Goal: Check status: Check status

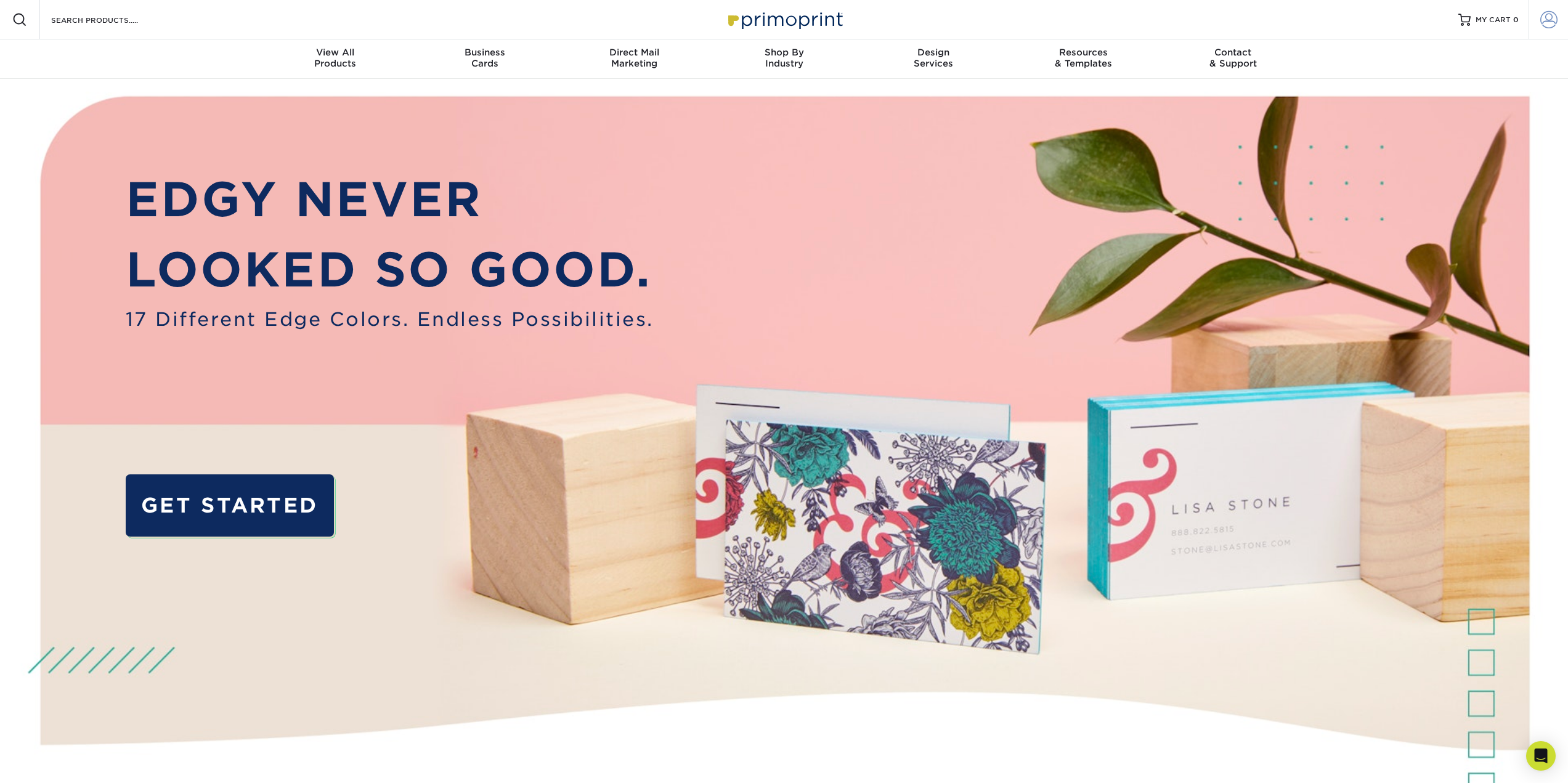
click at [1541, 19] on span at bounding box center [1549, 19] width 18 height 18
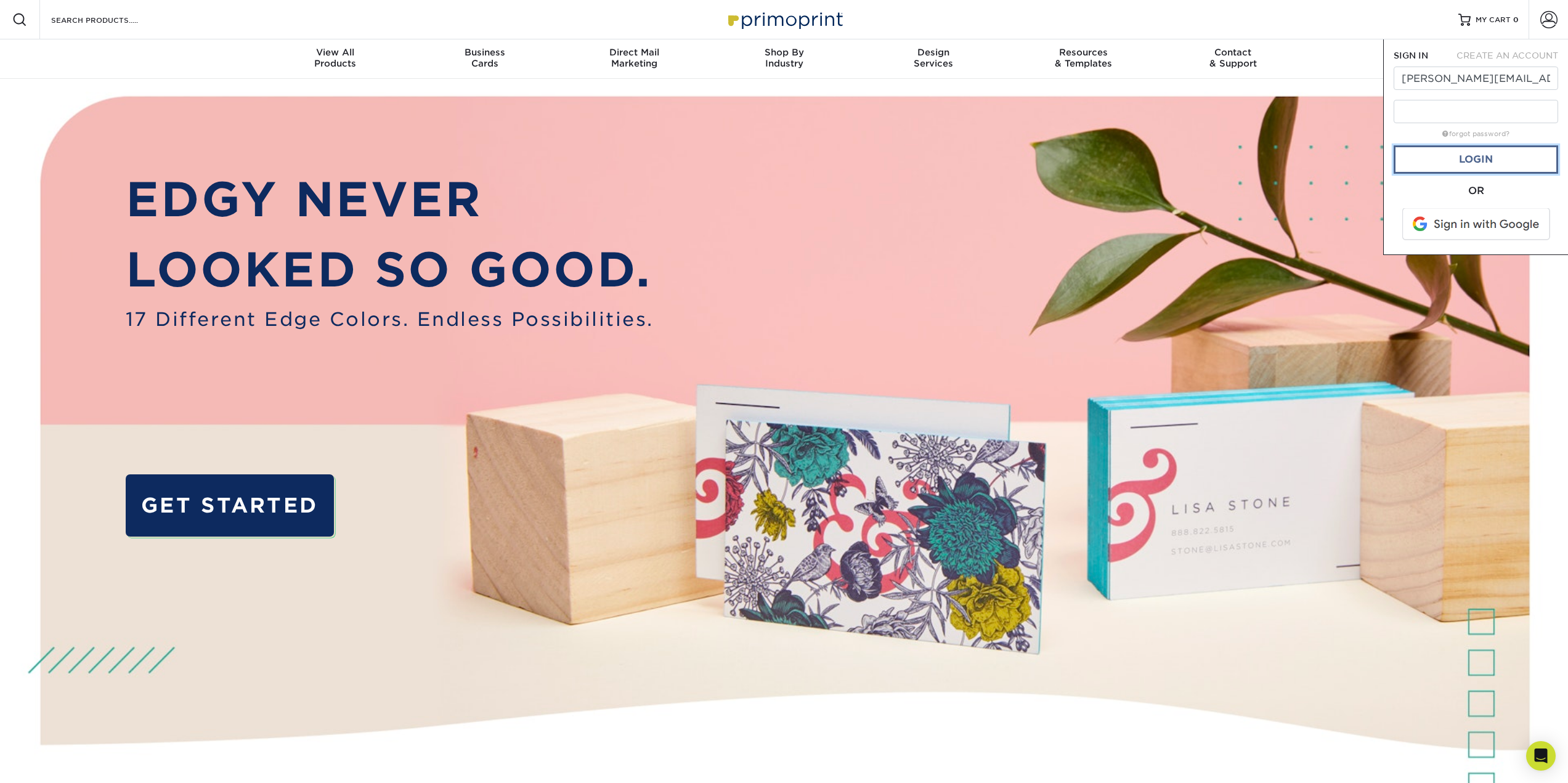
click at [1478, 158] on link "Login" at bounding box center [1476, 160] width 164 height 29
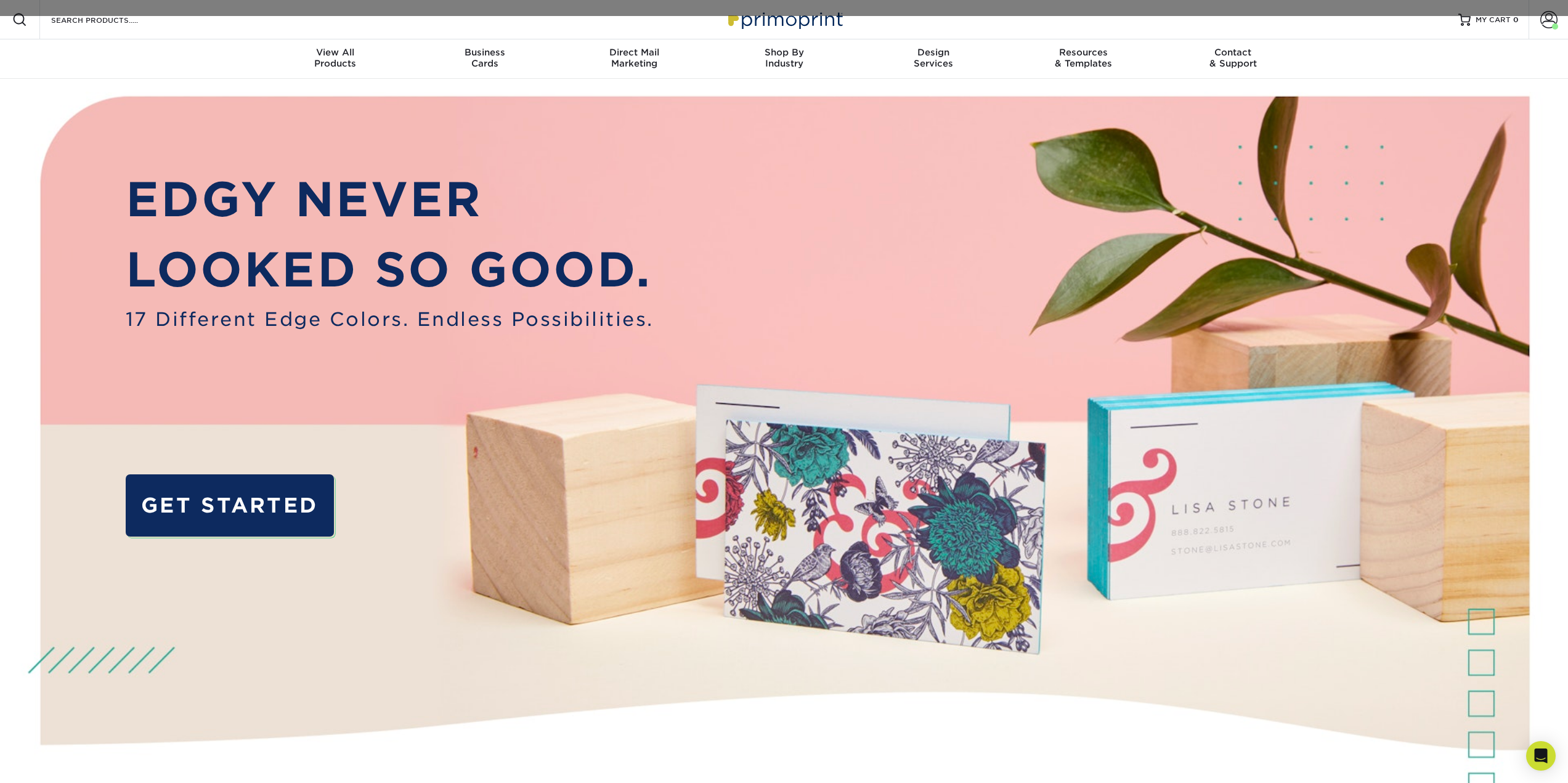
click at [435, 17] on div "Resources Menu Search Products Account Welcome, David Account Dashboard Active …" at bounding box center [784, 19] width 1568 height 40
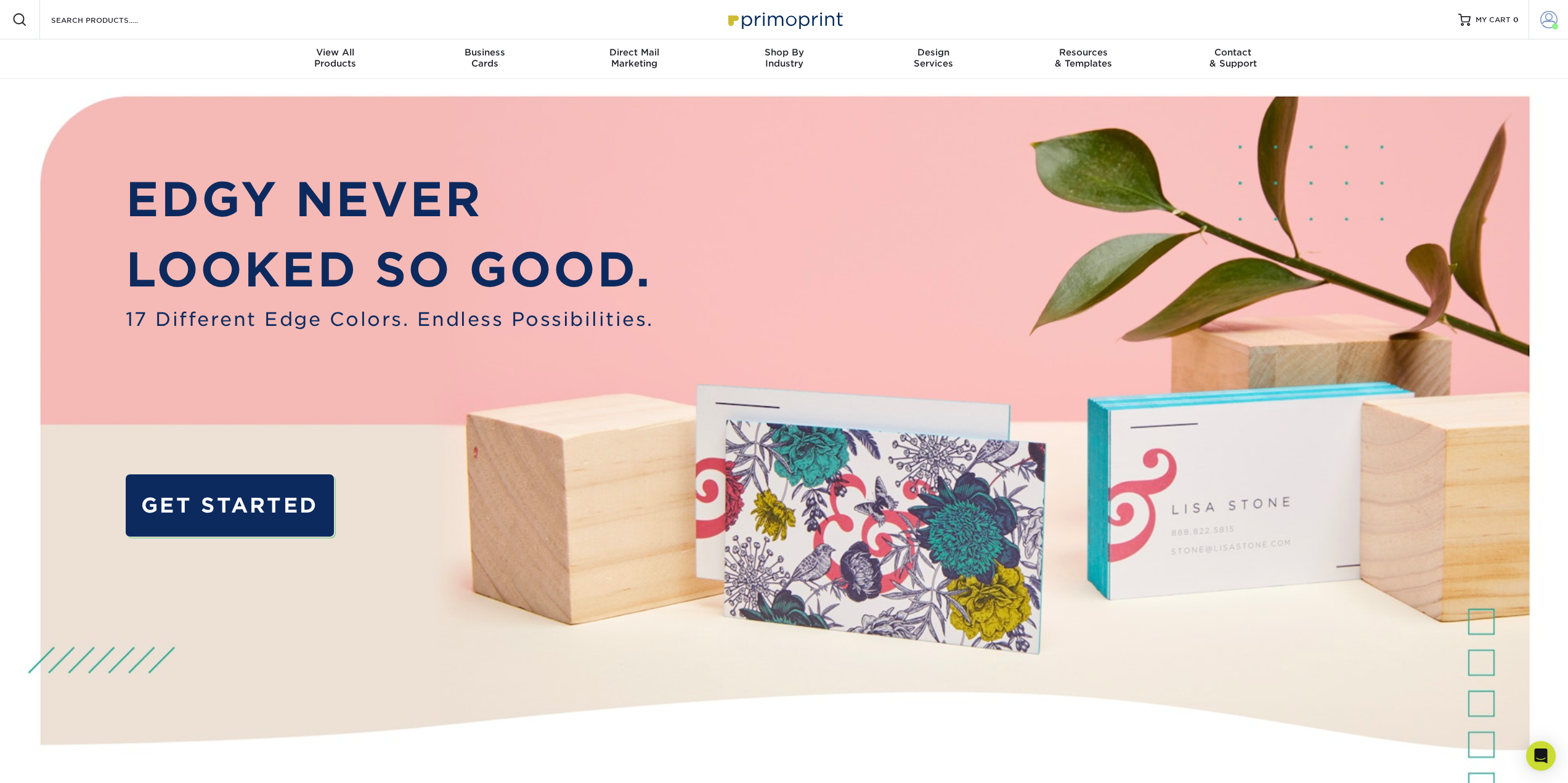
click at [1551, 20] on span at bounding box center [1549, 19] width 18 height 18
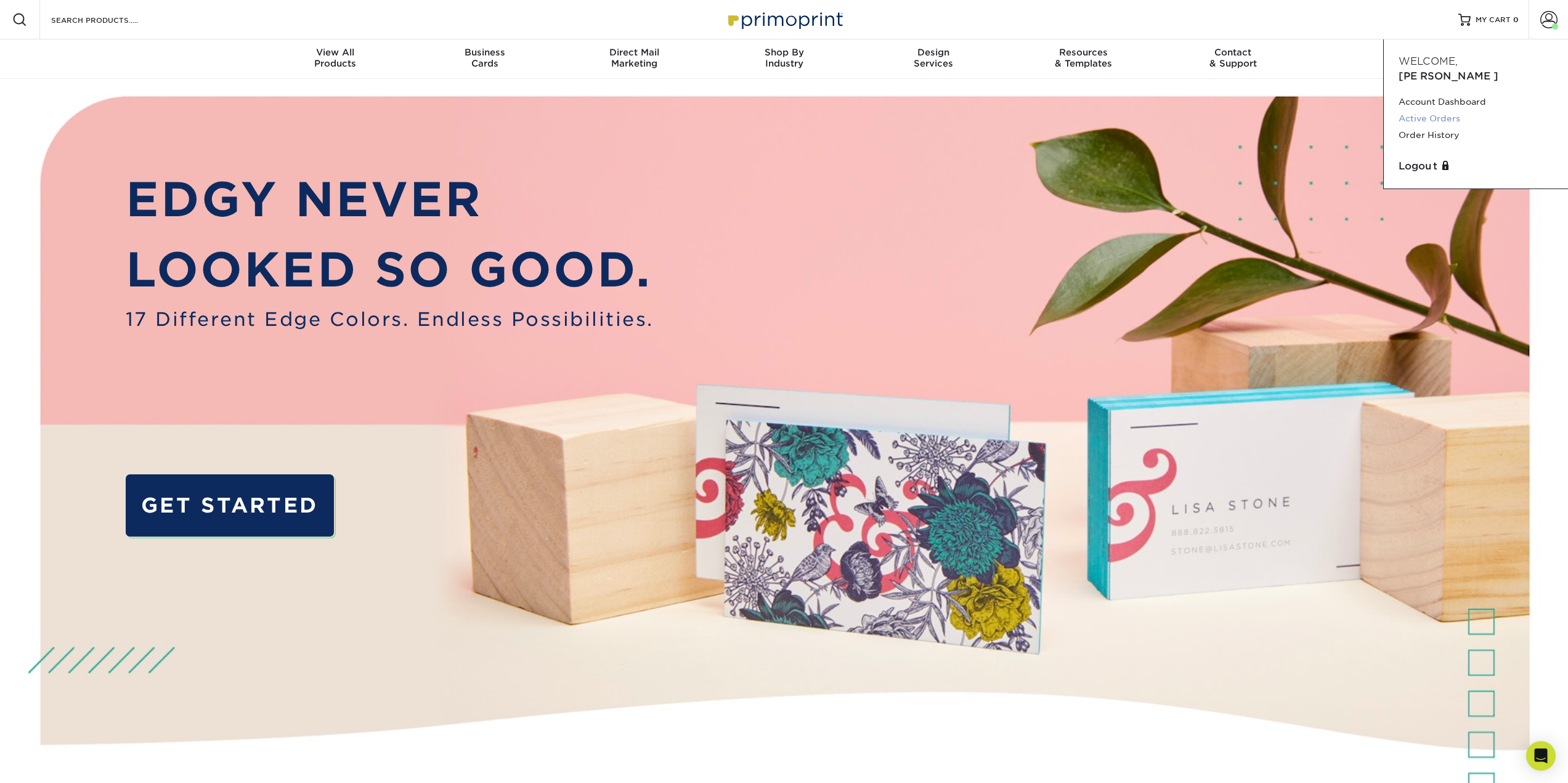
click at [1439, 111] on link "Active Orders" at bounding box center [1477, 119] width 155 height 17
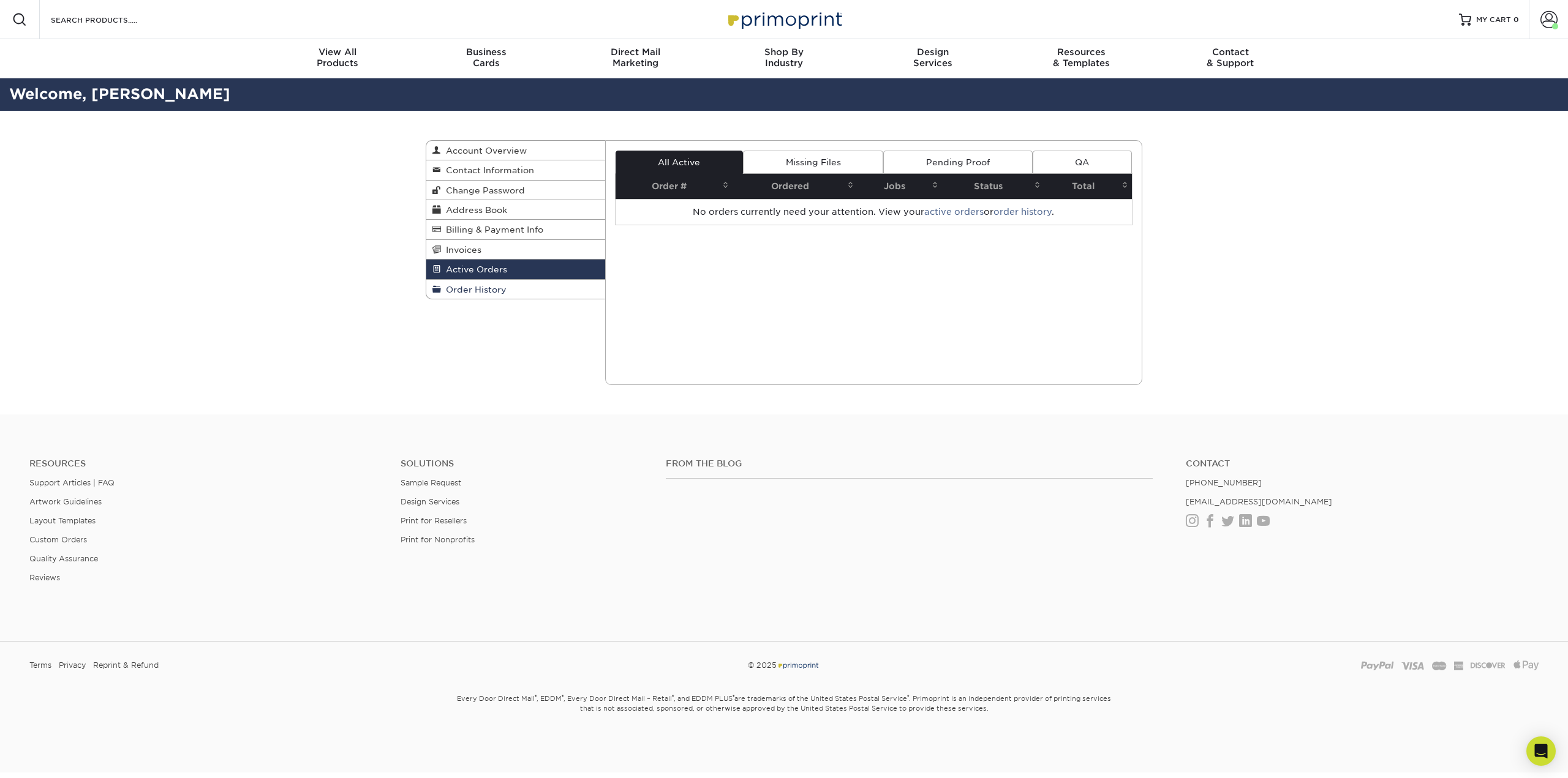
click at [480, 292] on span "Order History" at bounding box center [473, 290] width 65 height 10
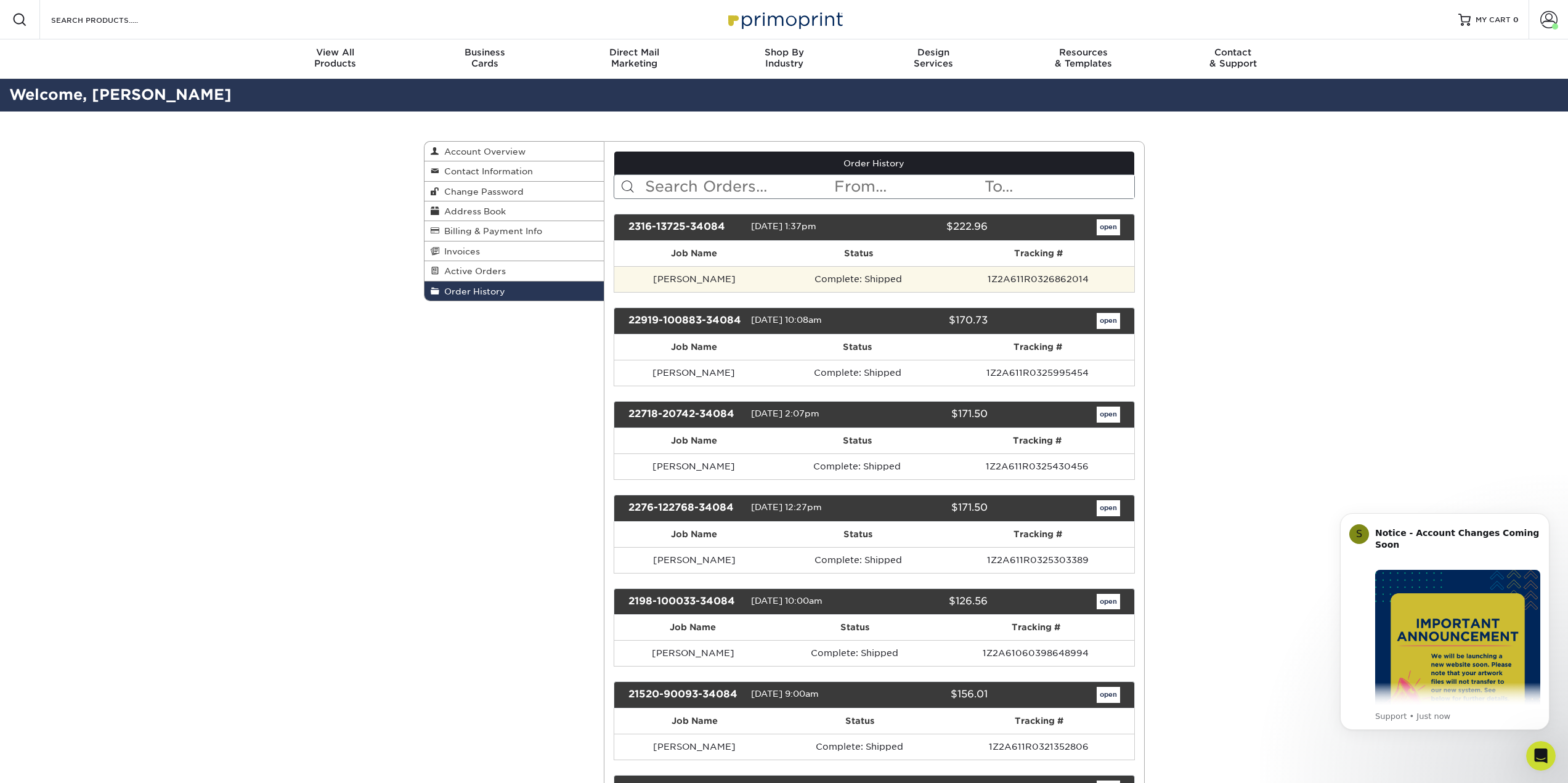
click at [706, 284] on td "[PERSON_NAME]" at bounding box center [695, 279] width 160 height 26
click at [1110, 224] on link "open" at bounding box center [1108, 227] width 23 height 16
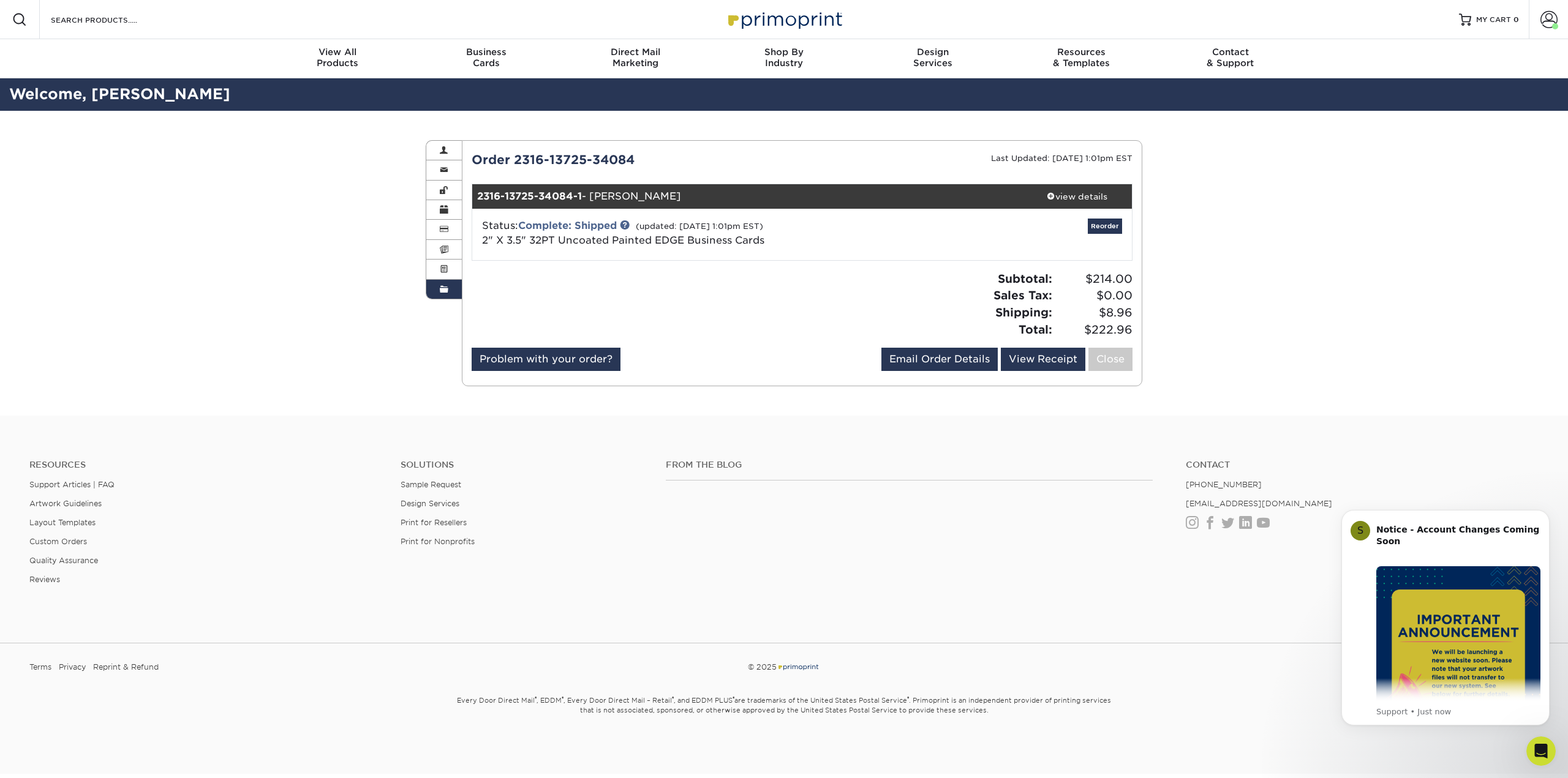
click at [561, 153] on div "Order 2316-13725-34084" at bounding box center [632, 159] width 340 height 18
click at [601, 223] on link "Complete: Shipped" at bounding box center [568, 225] width 99 height 12
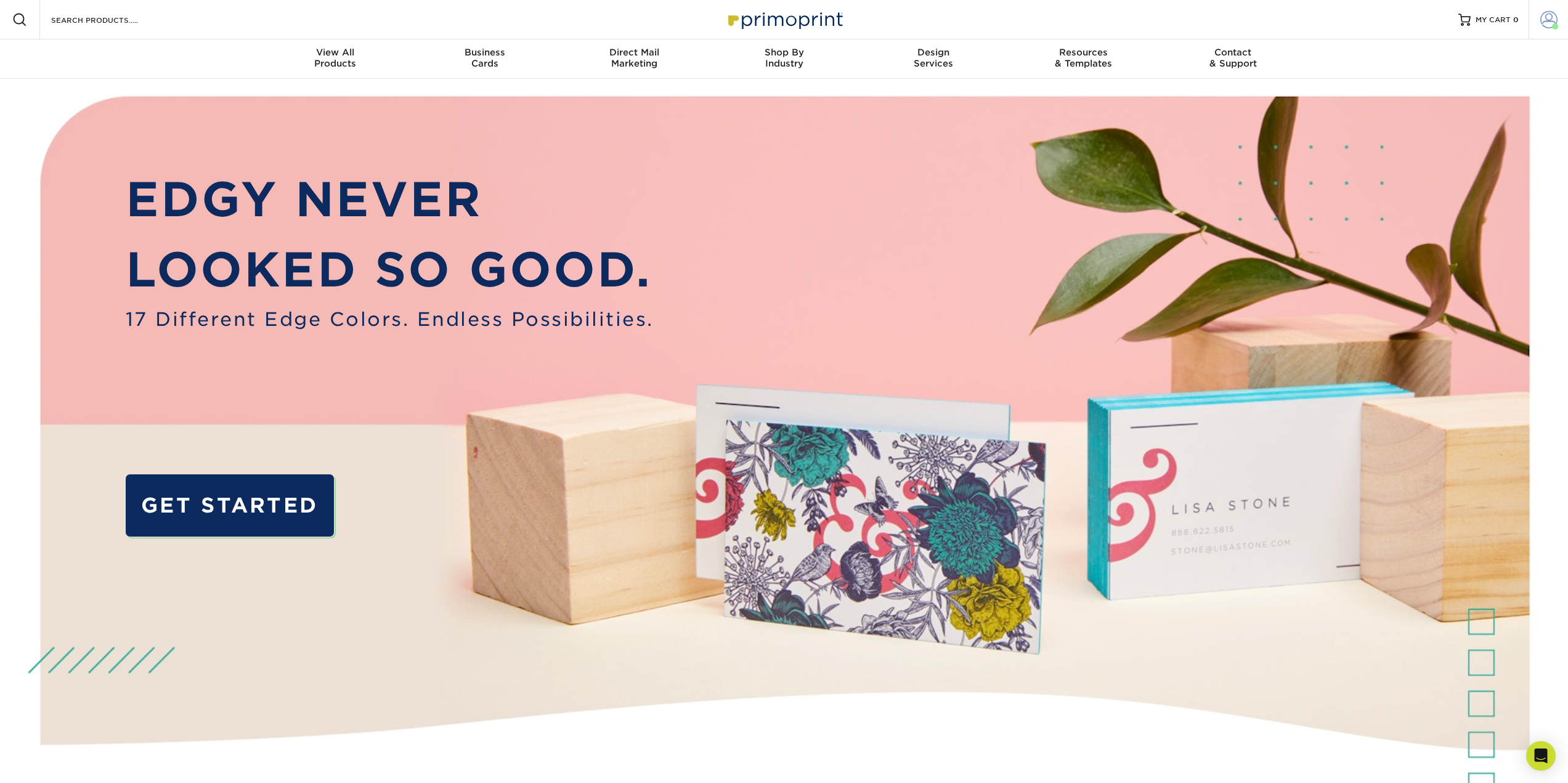
click at [1557, 14] on span at bounding box center [1549, 19] width 18 height 18
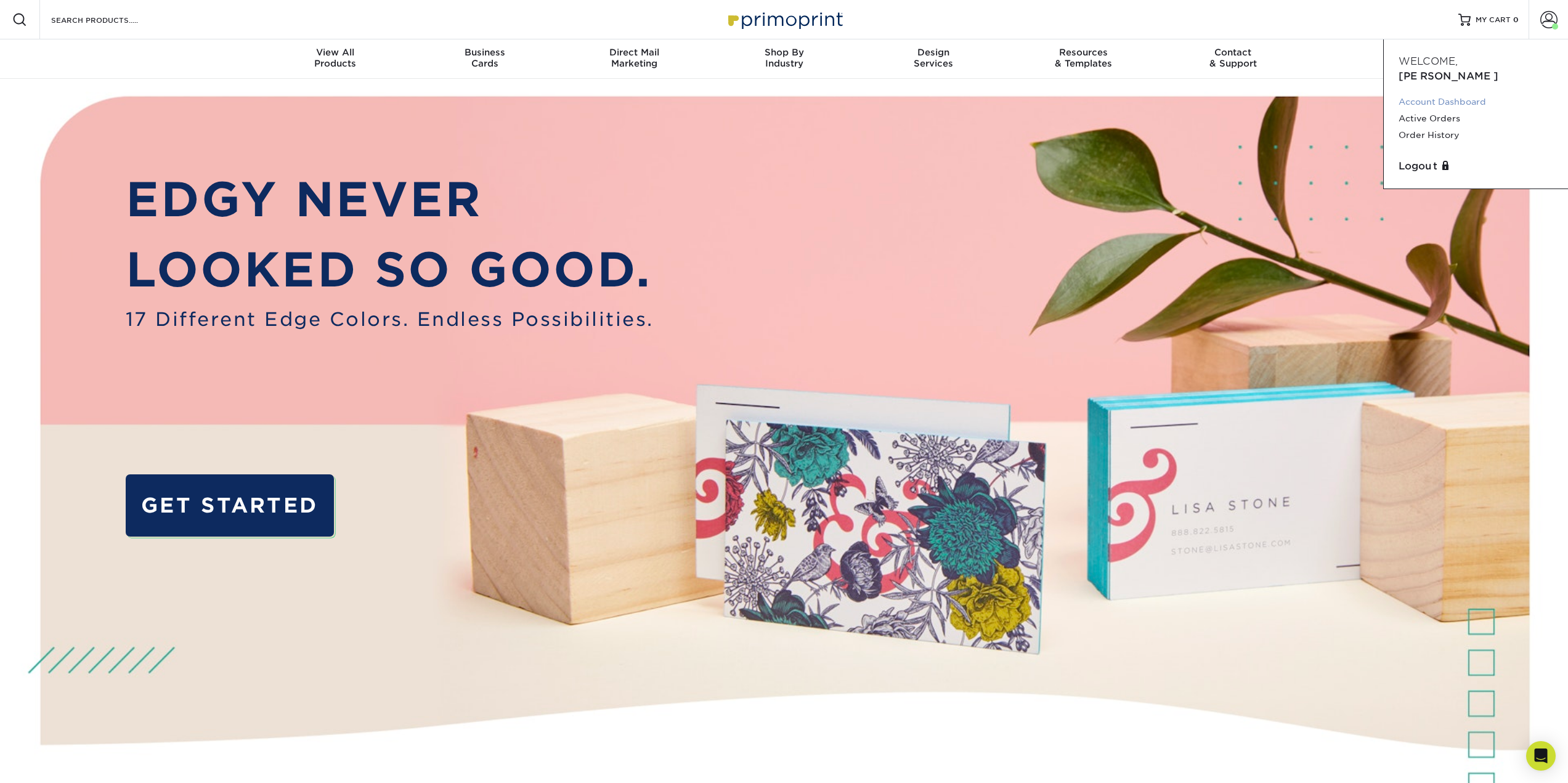
click at [1458, 94] on link "Account Dashboard" at bounding box center [1477, 102] width 155 height 17
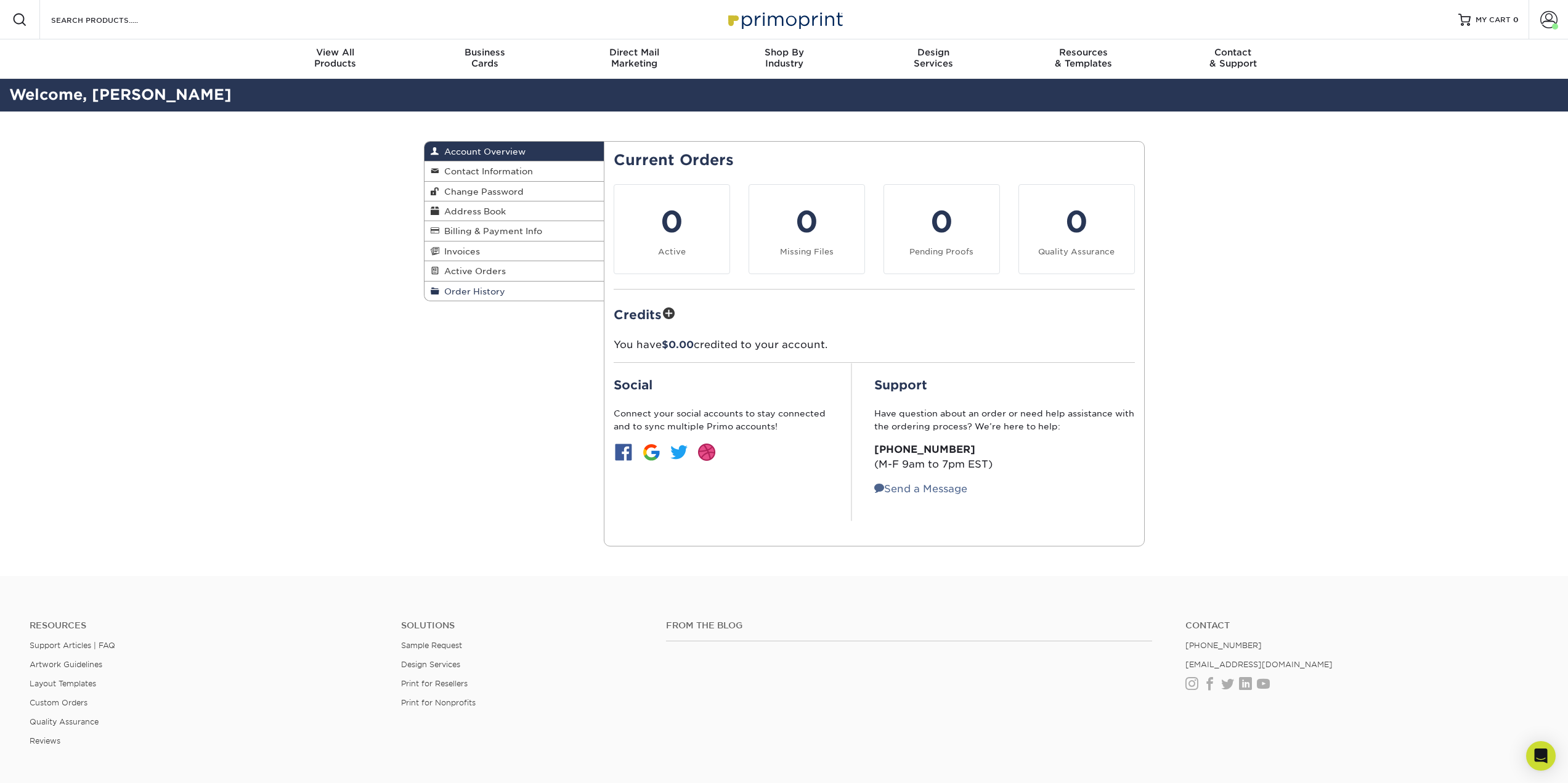
click at [456, 289] on span "Order History" at bounding box center [471, 291] width 65 height 10
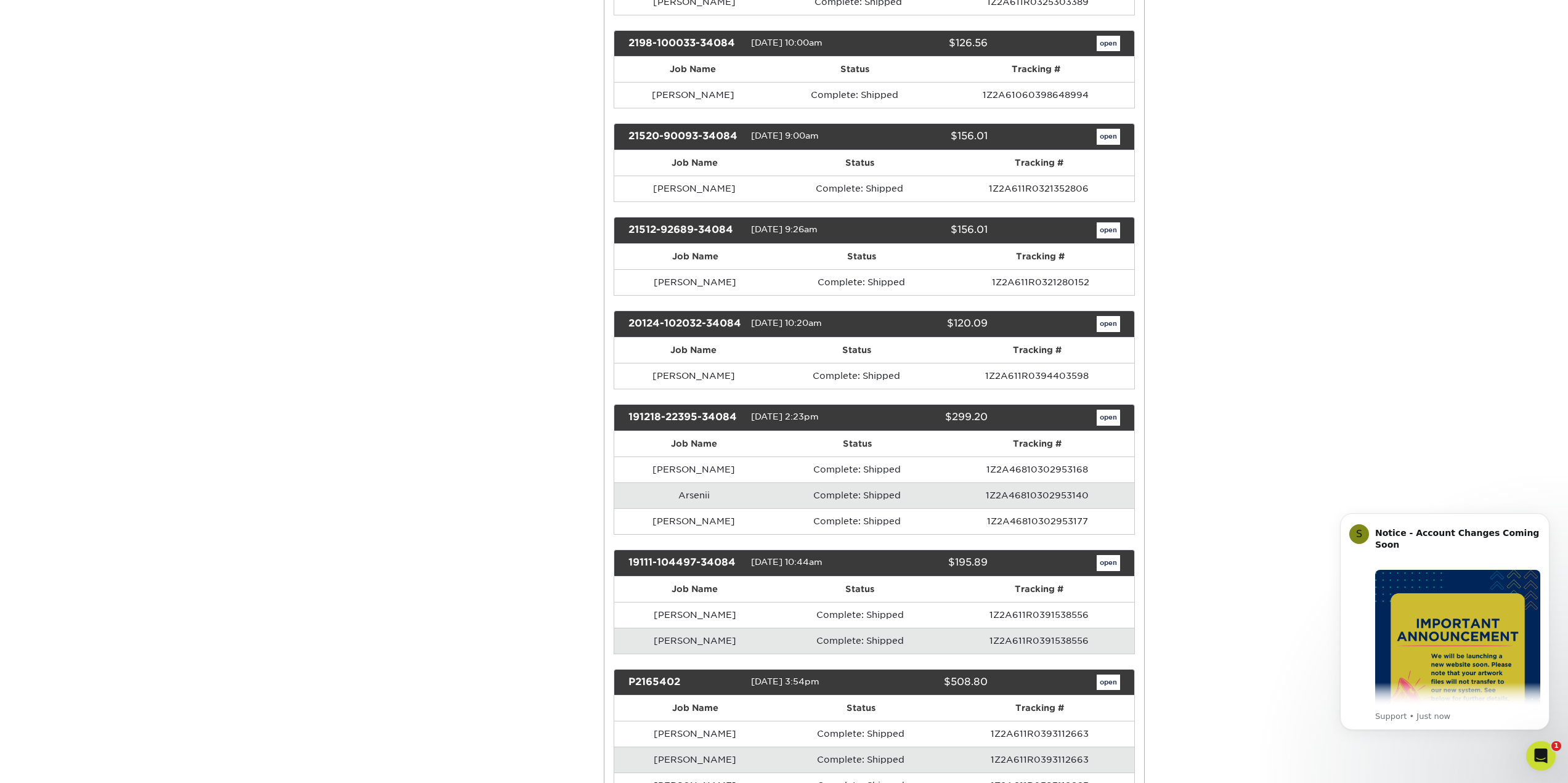
scroll to position [184, 0]
